Goal: Use online tool/utility: Utilize a website feature to perform a specific function

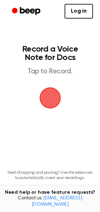
click at [53, 100] on span "button" at bounding box center [50, 98] width 23 height 23
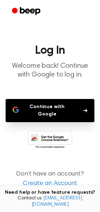
click at [53, 107] on button "Continue with Google" at bounding box center [50, 110] width 89 height 23
click at [19, 110] on icon "button" at bounding box center [17, 110] width 3 height 3
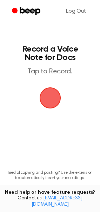
click at [53, 97] on span "button" at bounding box center [50, 98] width 26 height 26
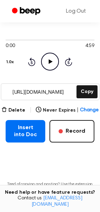
scroll to position [60, 0]
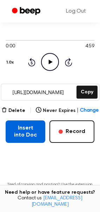
click at [36, 130] on button "Insert into Doc" at bounding box center [26, 132] width 40 height 22
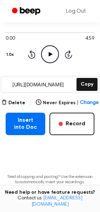
scroll to position [64, 0]
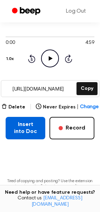
click at [21, 120] on button "Insert into Doc" at bounding box center [26, 128] width 40 height 22
